Goal: Navigation & Orientation: Find specific page/section

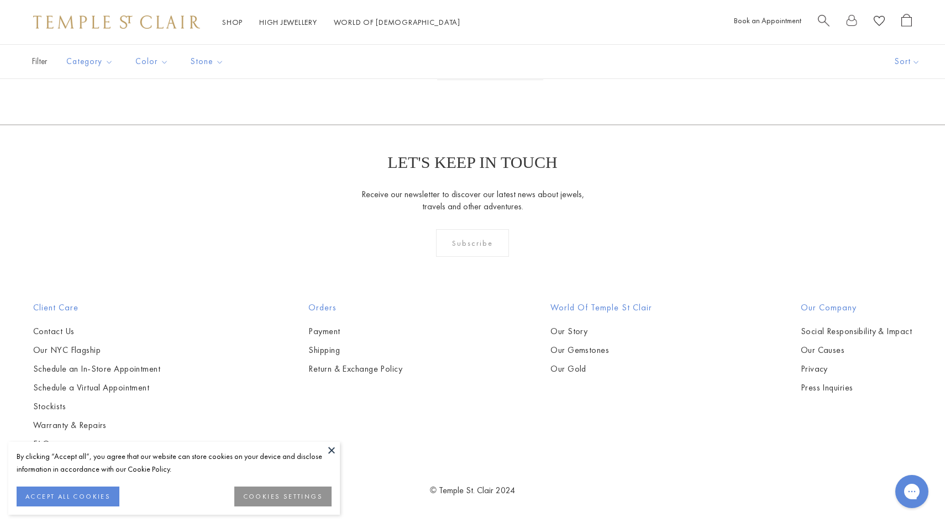
scroll to position [6167, 0]
click at [454, 80] on link "2" at bounding box center [455, 65] width 36 height 30
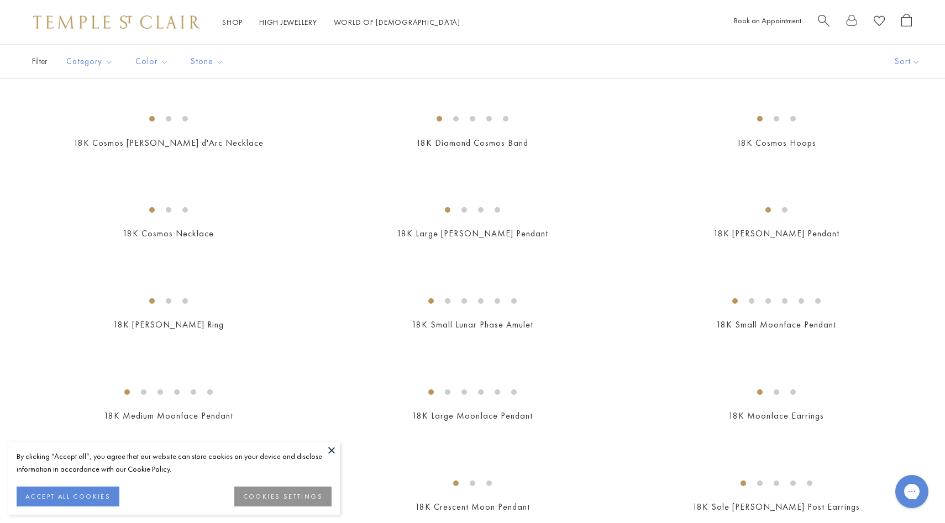
scroll to position [243, 0]
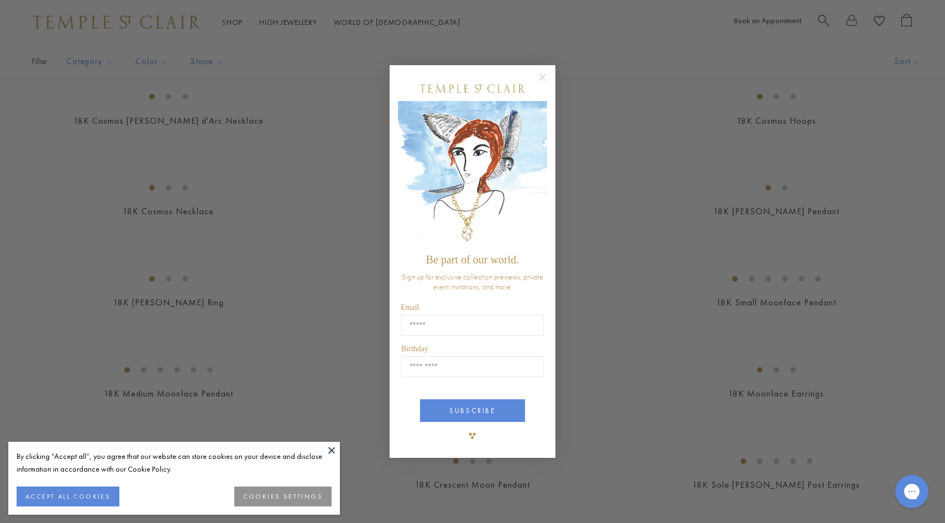
click at [541, 76] on circle "Close dialog" at bounding box center [542, 77] width 13 height 13
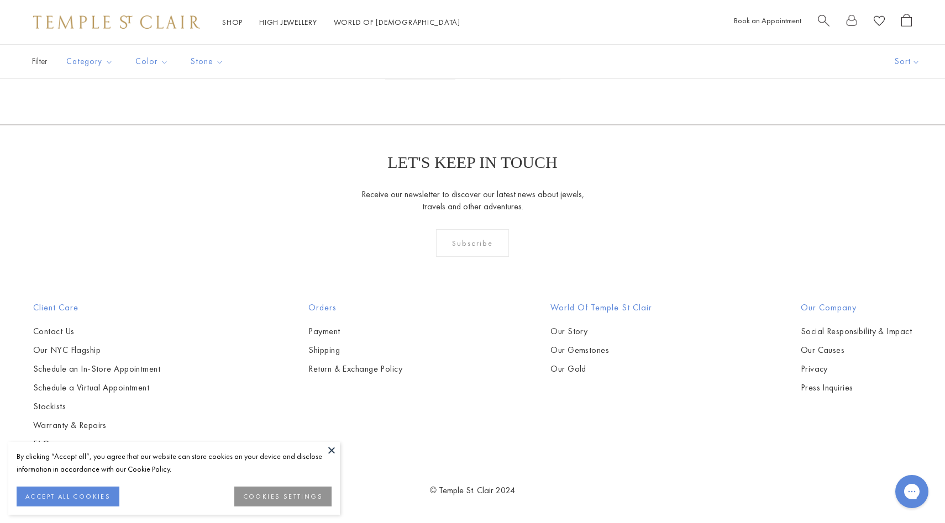
scroll to position [6169, 0]
click at [505, 80] on link "3" at bounding box center [508, 65] width 36 height 30
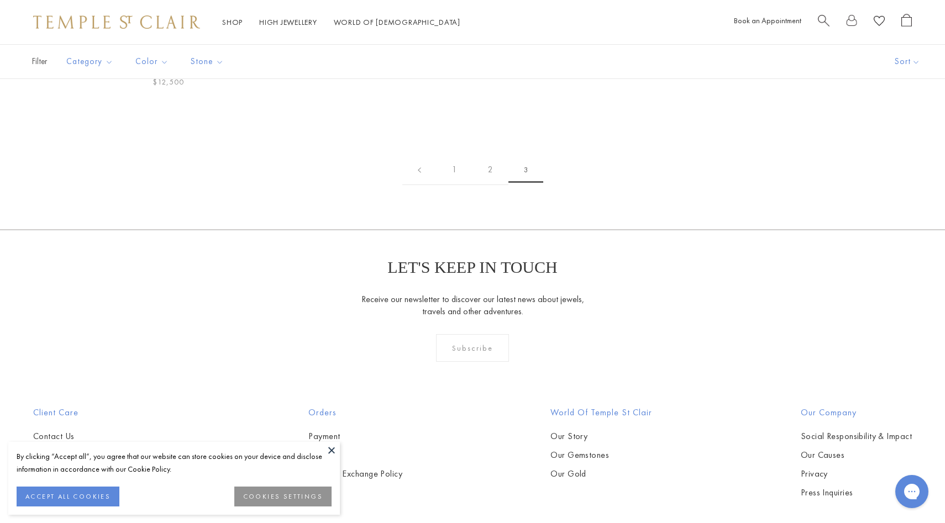
scroll to position [310, 0]
